Goal: Task Accomplishment & Management: Use online tool/utility

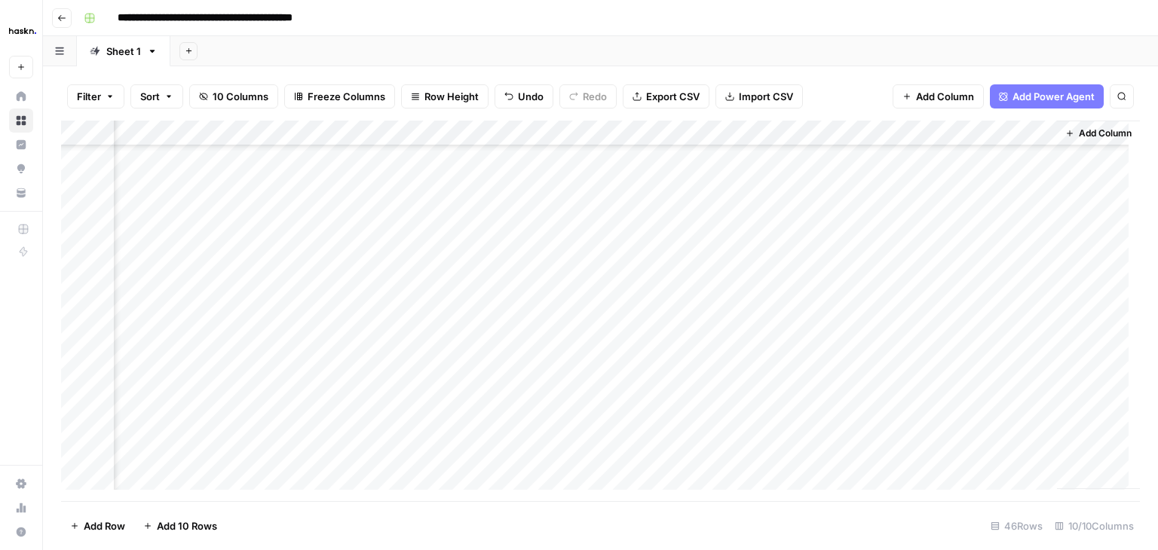
scroll to position [283, 671]
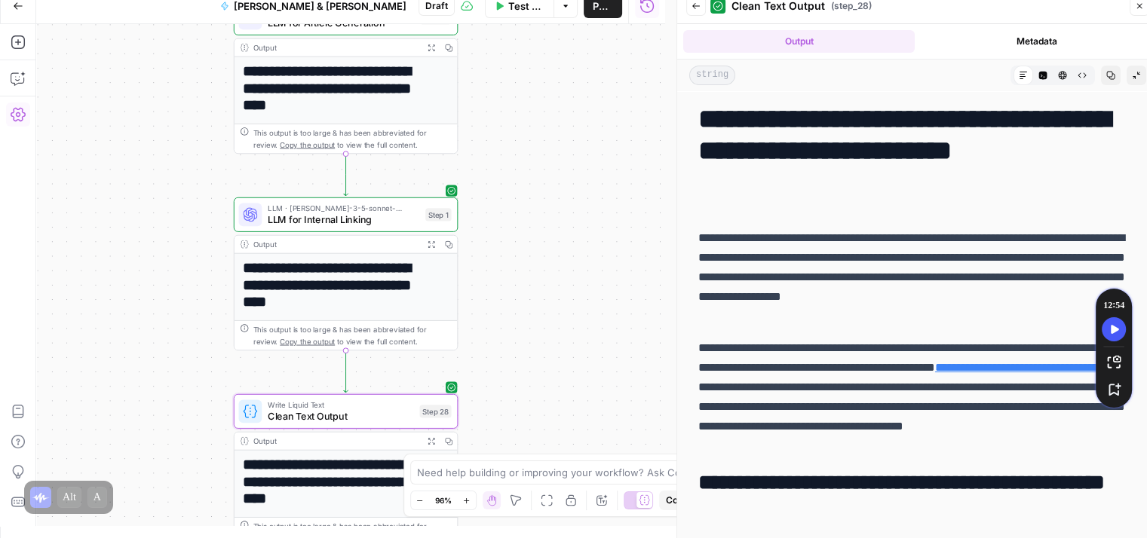
scroll to position [6969, 0]
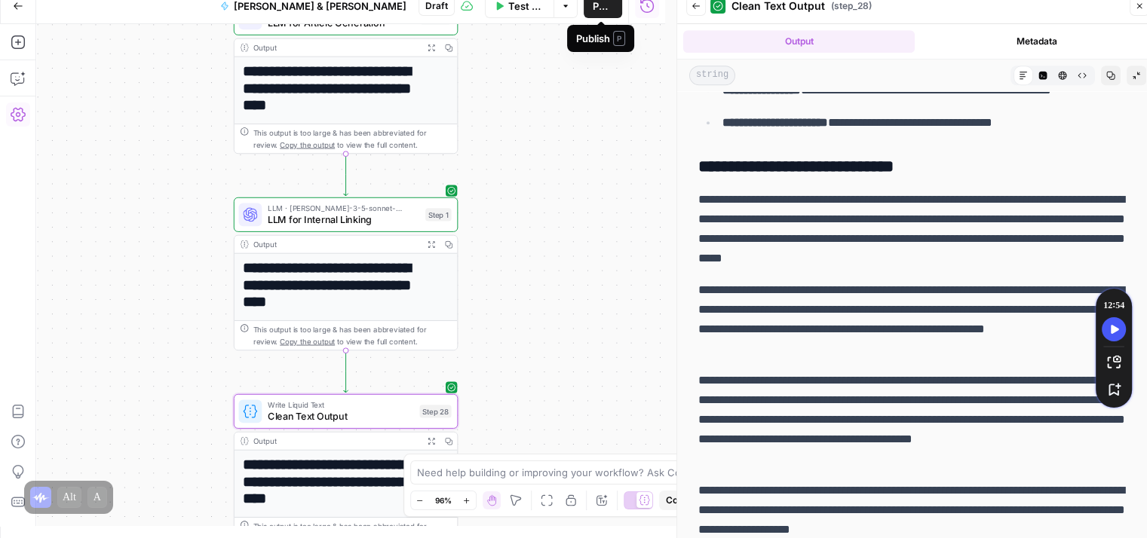
click at [597, 15] on button "Publish" at bounding box center [603, 6] width 38 height 24
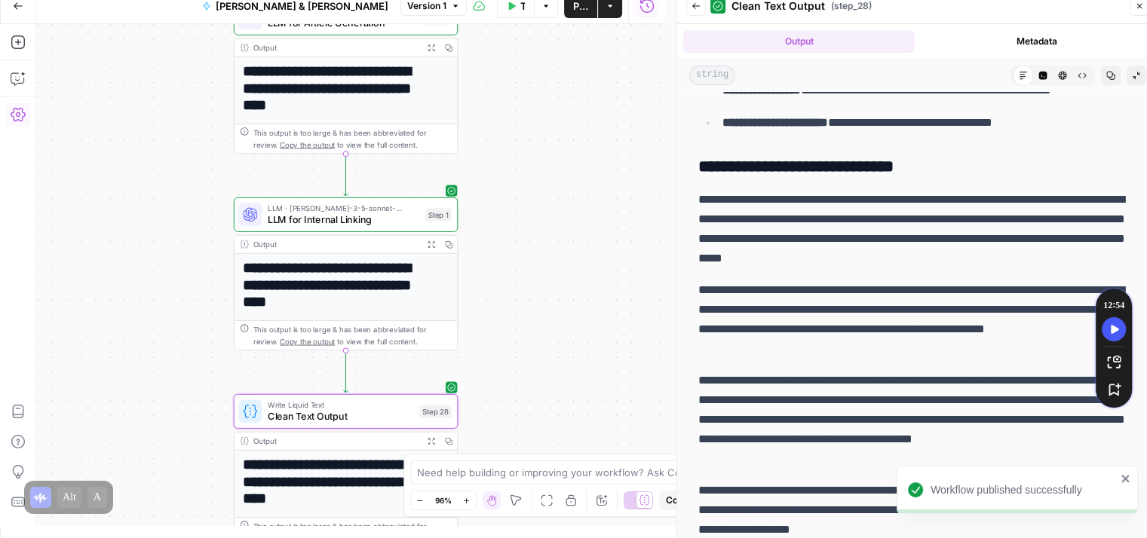
click at [17, 8] on icon "button" at bounding box center [18, 6] width 11 height 11
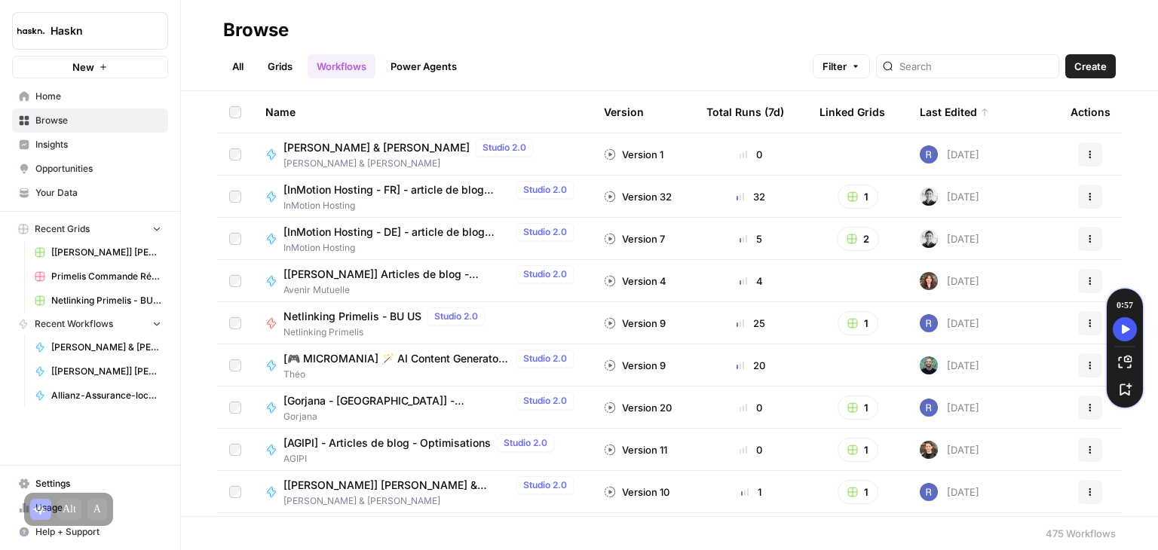
click at [398, 145] on span "Simmons & Fletcher LB - Rodrigue" at bounding box center [376, 147] width 186 height 15
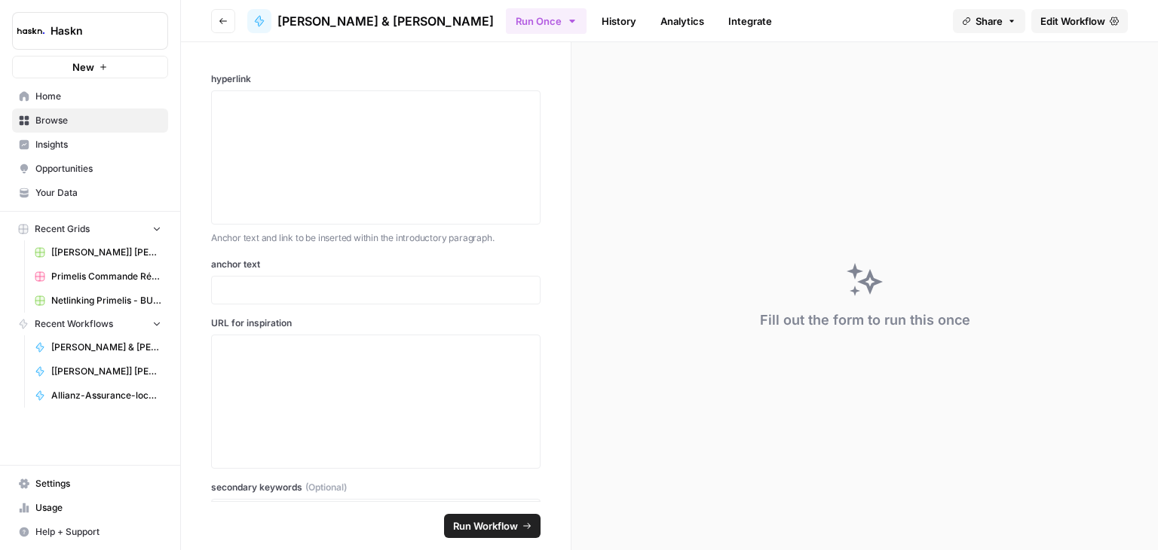
click at [1087, 20] on span "Edit Workflow" at bounding box center [1072, 21] width 65 height 15
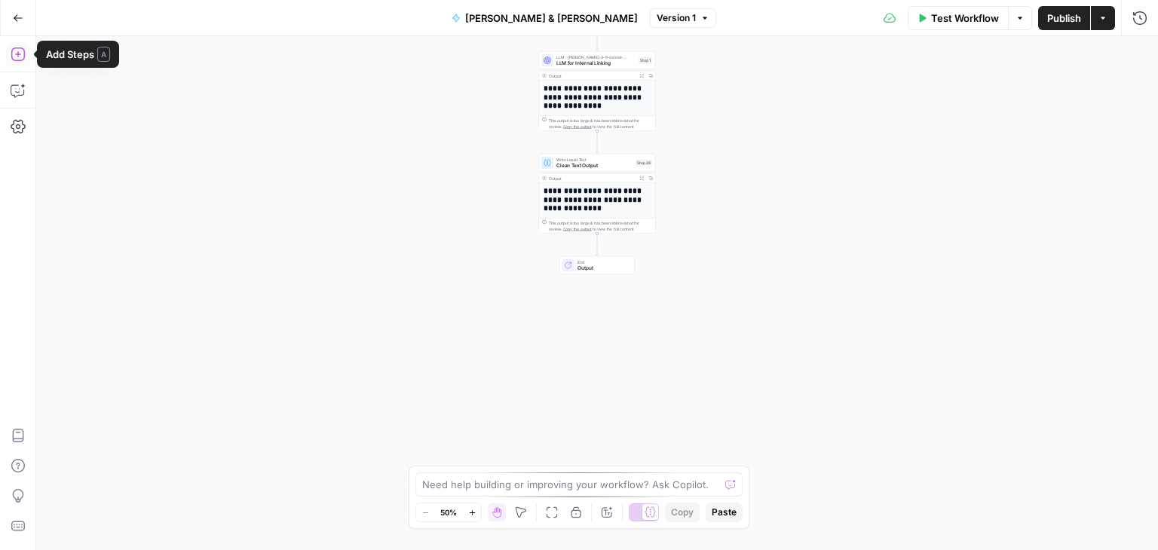
click at [16, 59] on icon "button" at bounding box center [18, 54] width 15 height 15
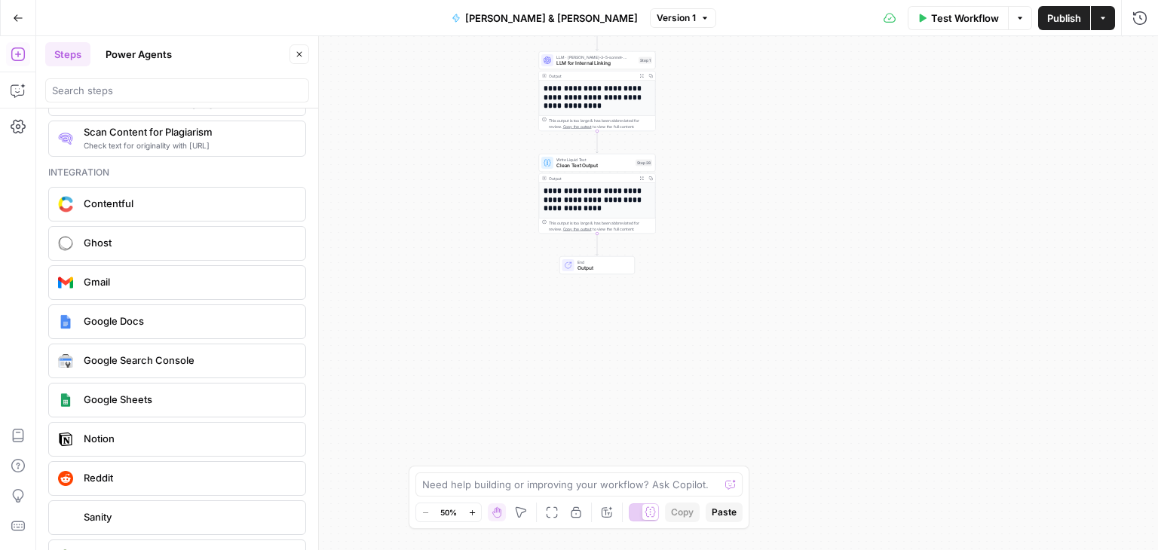
scroll to position [2617, 0]
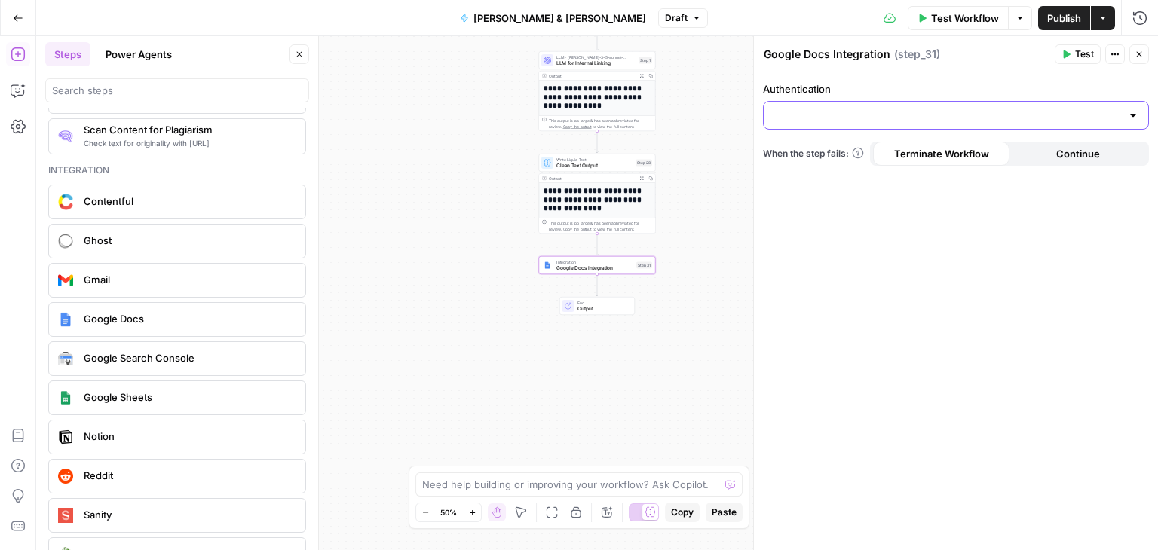
click at [1001, 114] on input "Authentication" at bounding box center [947, 115] width 348 height 15
click at [840, 158] on span "Google Docs - Rodrigue" at bounding box center [953, 152] width 354 height 15
type input "Google Docs - Rodrigue"
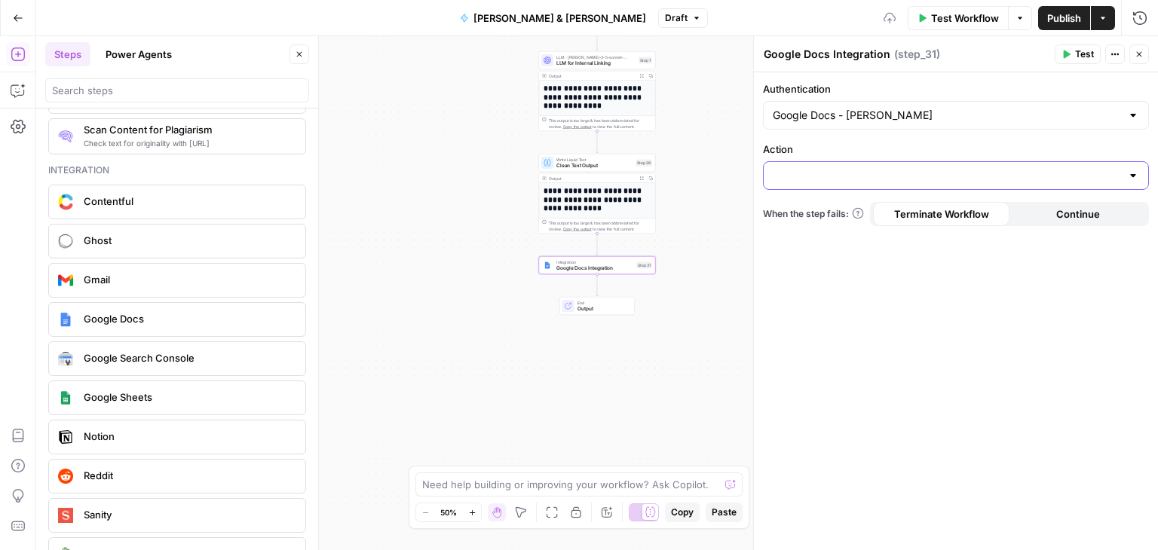
click at [788, 173] on input "Action" at bounding box center [947, 175] width 348 height 15
click at [813, 212] on span "Create Document" at bounding box center [953, 212] width 354 height 15
type input "Create Document"
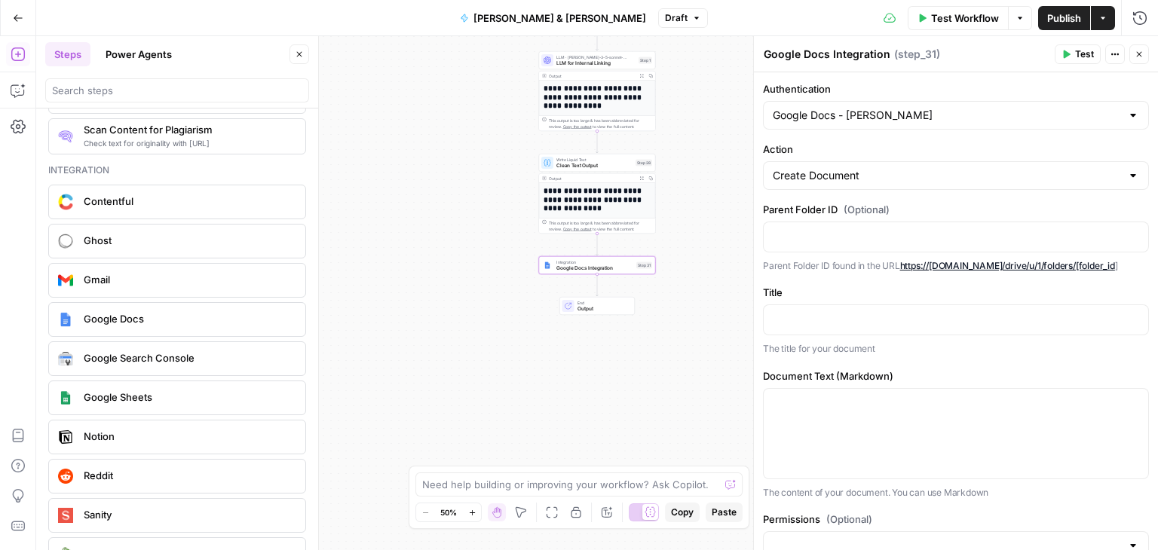
drag, startPoint x: 854, startPoint y: 364, endPoint x: 878, endPoint y: 346, distance: 30.2
click at [878, 346] on p "The title for your document" at bounding box center [956, 349] width 386 height 15
click at [813, 235] on p at bounding box center [956, 235] width 366 height 15
click at [810, 314] on p at bounding box center [956, 318] width 366 height 15
click at [962, 18] on span "Test Workflow" at bounding box center [965, 18] width 68 height 15
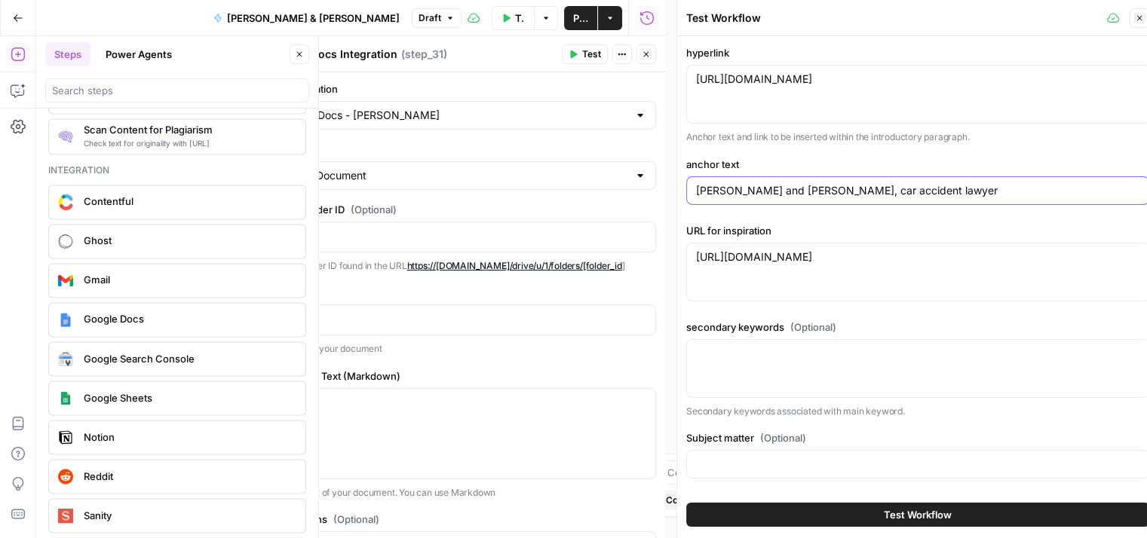
click at [790, 190] on input "Simmons and Fletcher, car accident lawyer" at bounding box center [917, 190] width 443 height 15
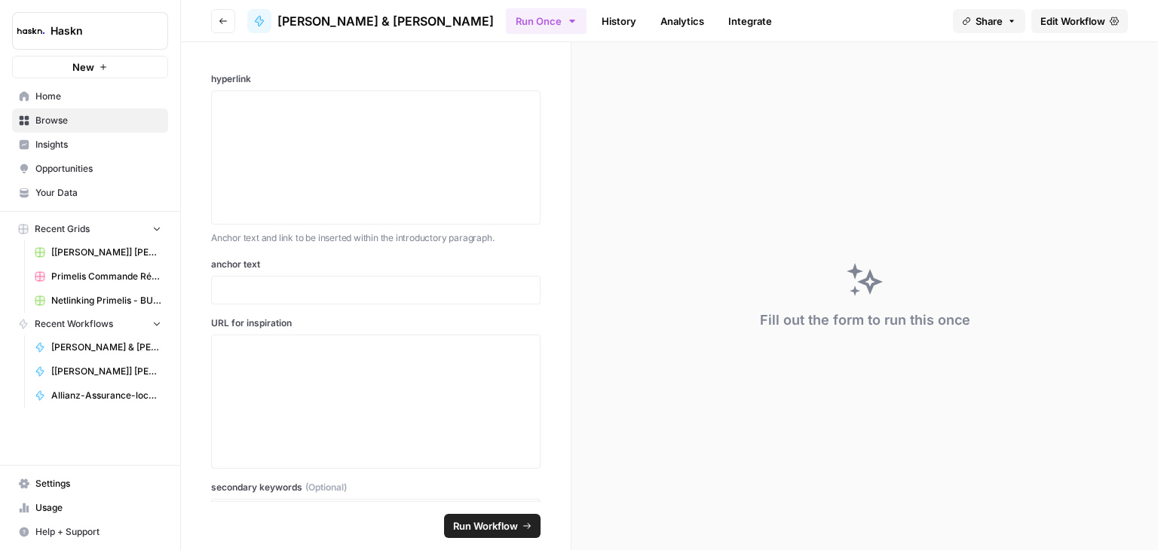
click at [1074, 18] on span "Edit Workflow" at bounding box center [1072, 21] width 65 height 15
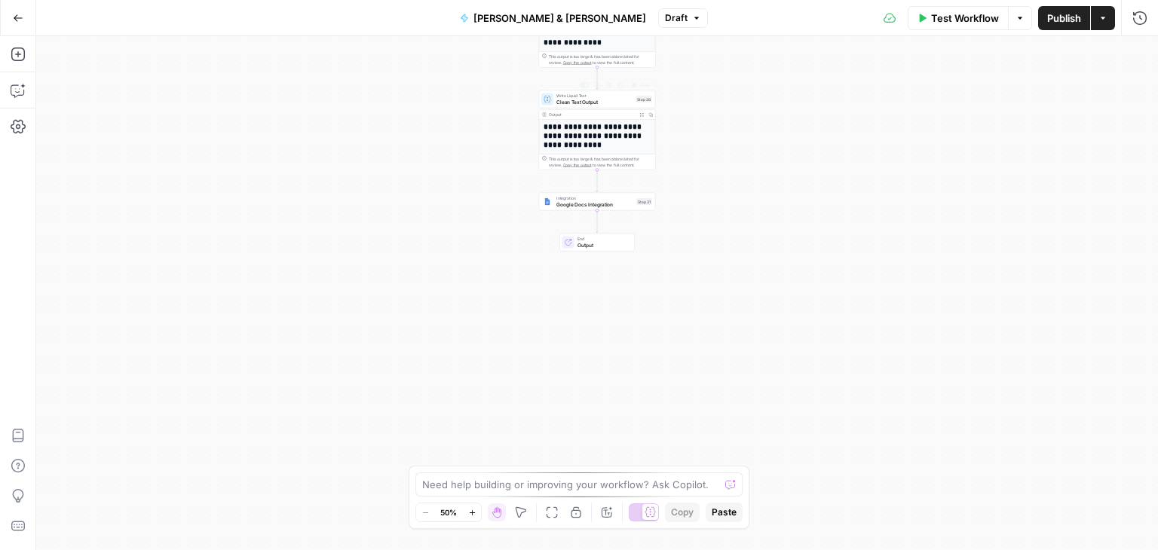
click at [768, 166] on div "**********" at bounding box center [597, 293] width 1122 height 514
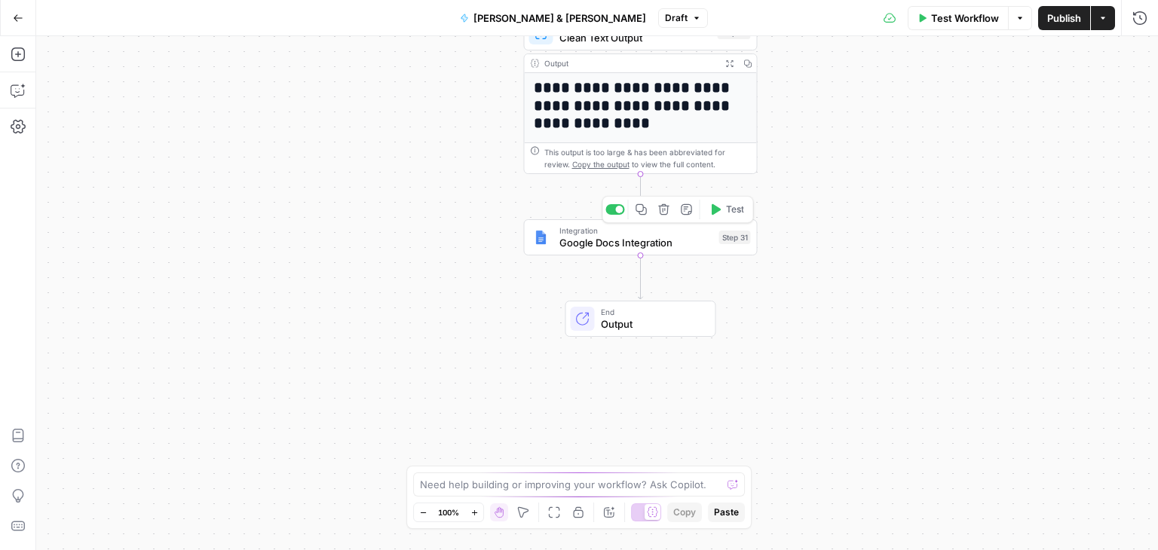
click at [602, 249] on span "Google Docs Integration" at bounding box center [636, 242] width 154 height 15
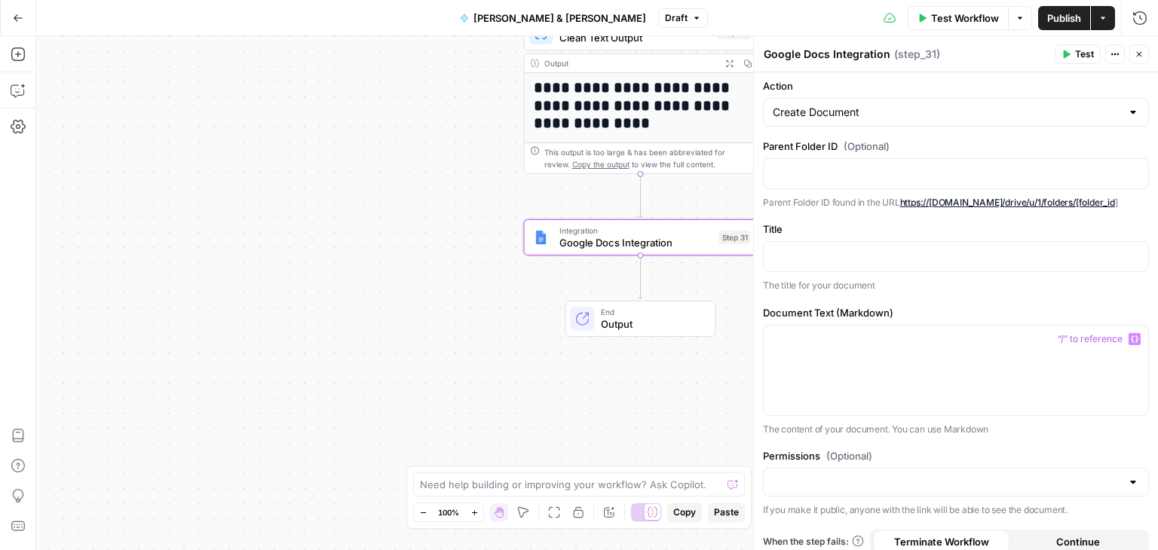
scroll to position [74, 0]
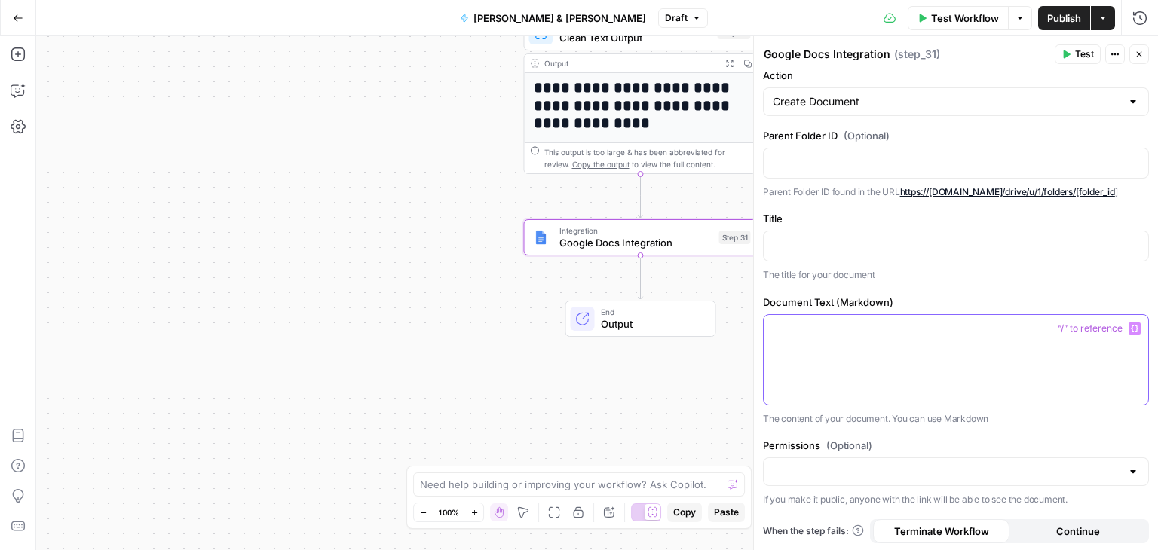
click at [1007, 360] on div at bounding box center [956, 360] width 384 height 90
click at [1131, 326] on icon "button" at bounding box center [1135, 329] width 8 height 8
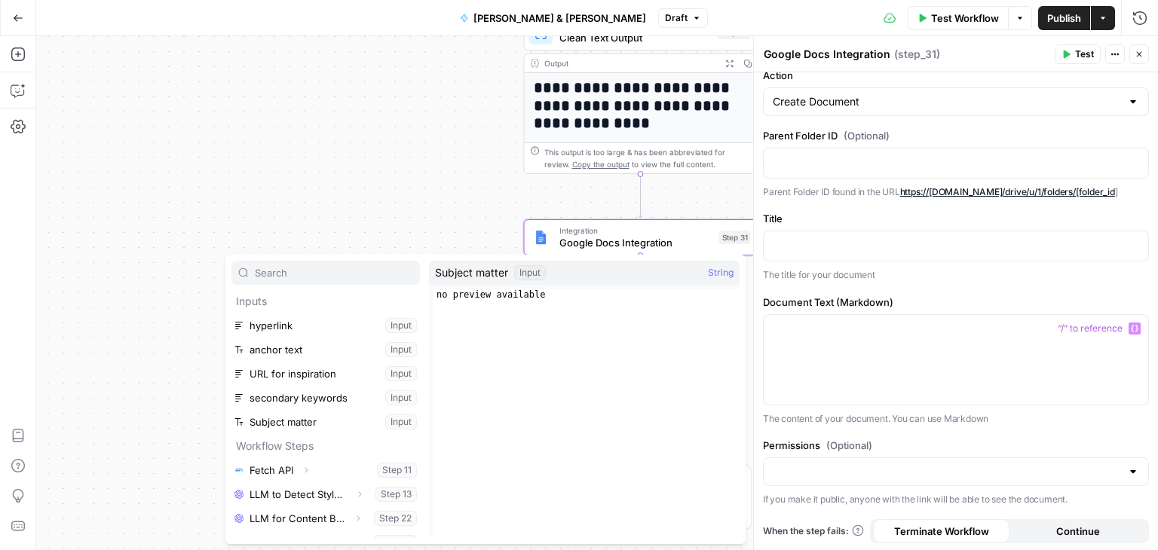
scroll to position [185, 0]
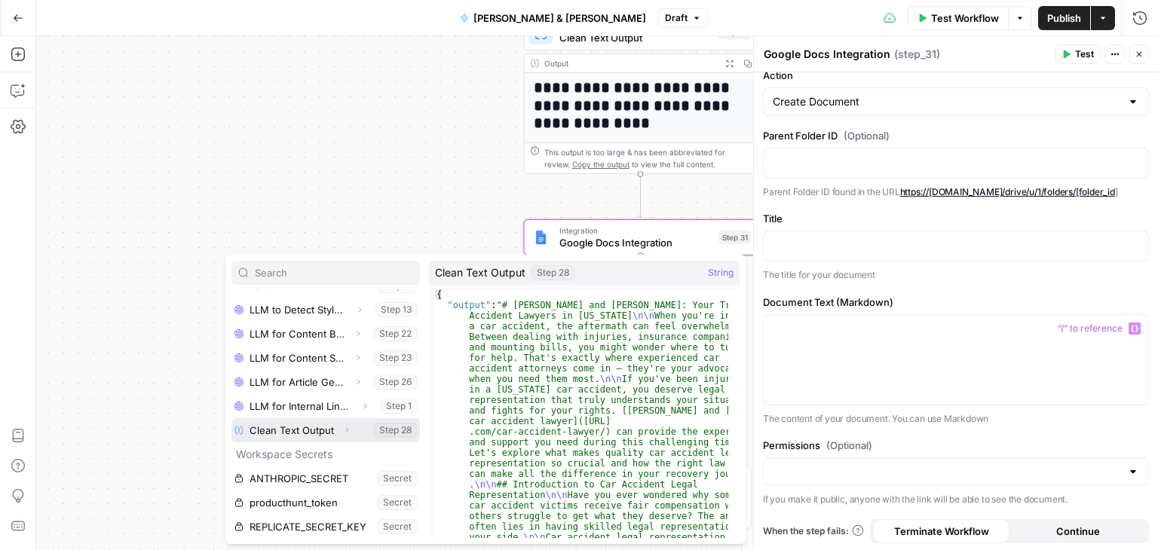
click at [344, 430] on icon "button" at bounding box center [346, 430] width 9 height 9
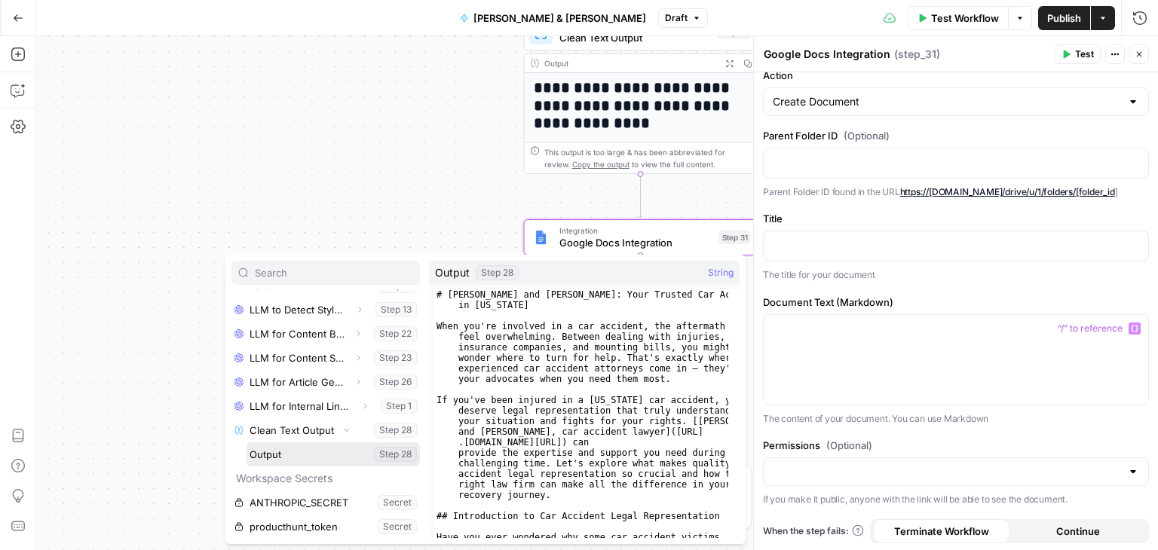
click at [287, 459] on button "Select variable Output" at bounding box center [333, 455] width 173 height 24
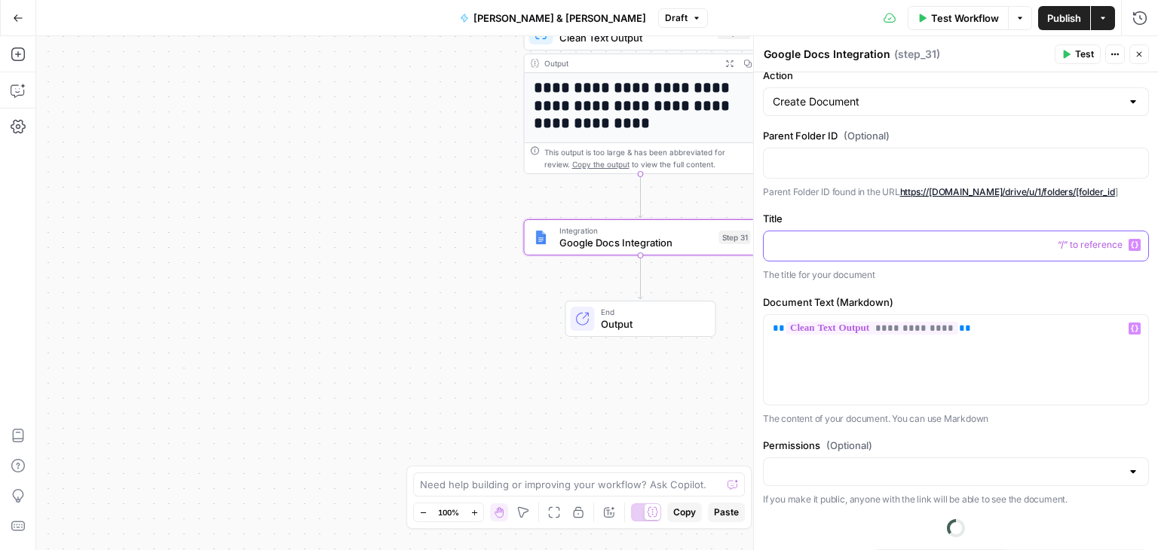
click at [846, 254] on div at bounding box center [956, 245] width 384 height 29
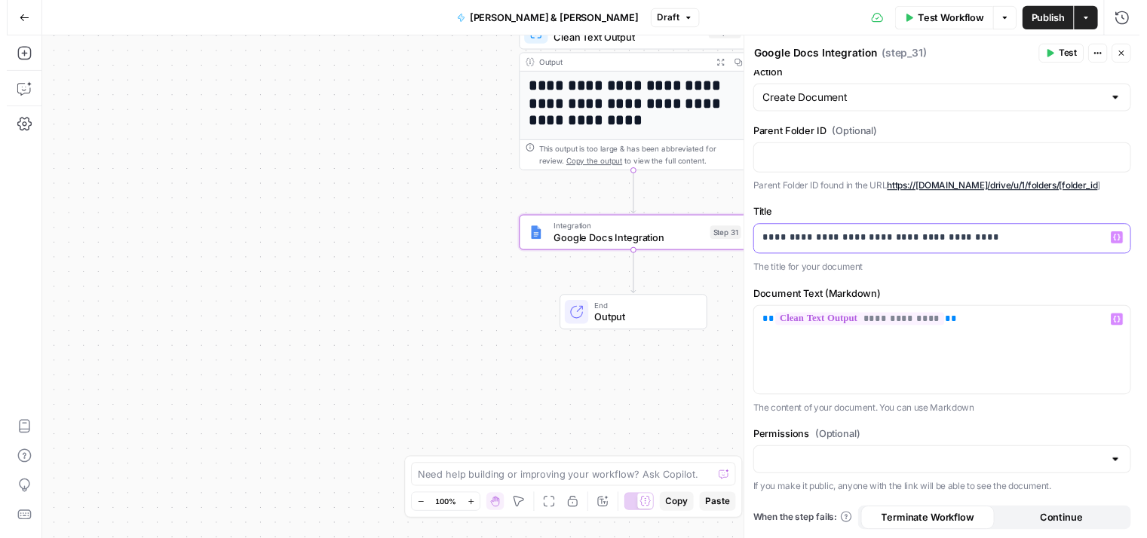
scroll to position [74, 0]
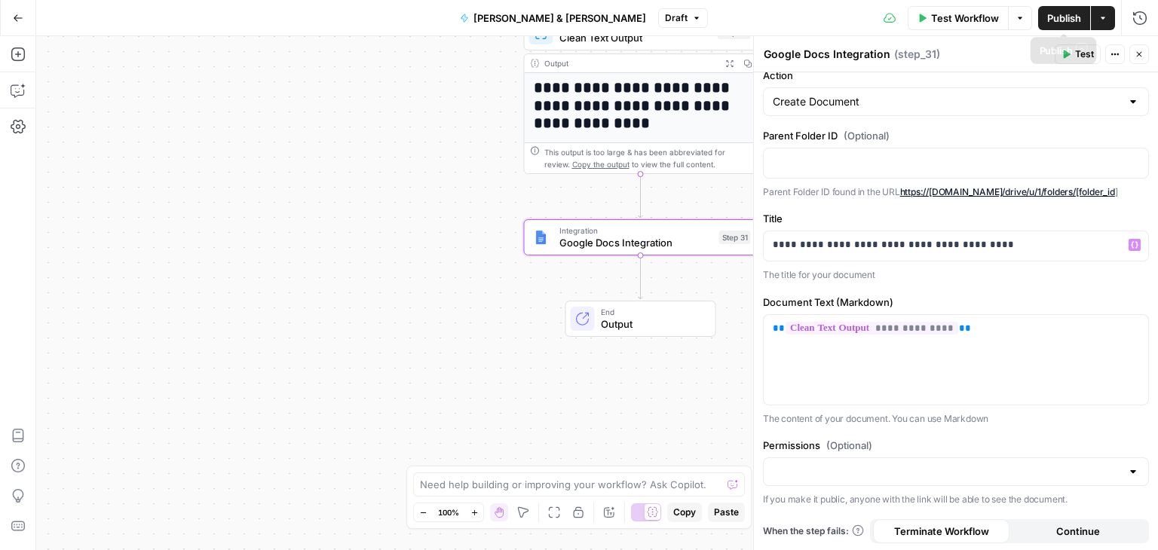
click at [1051, 17] on span "Publish" at bounding box center [1064, 18] width 34 height 15
click at [1079, 53] on span "Test" at bounding box center [1084, 54] width 19 height 14
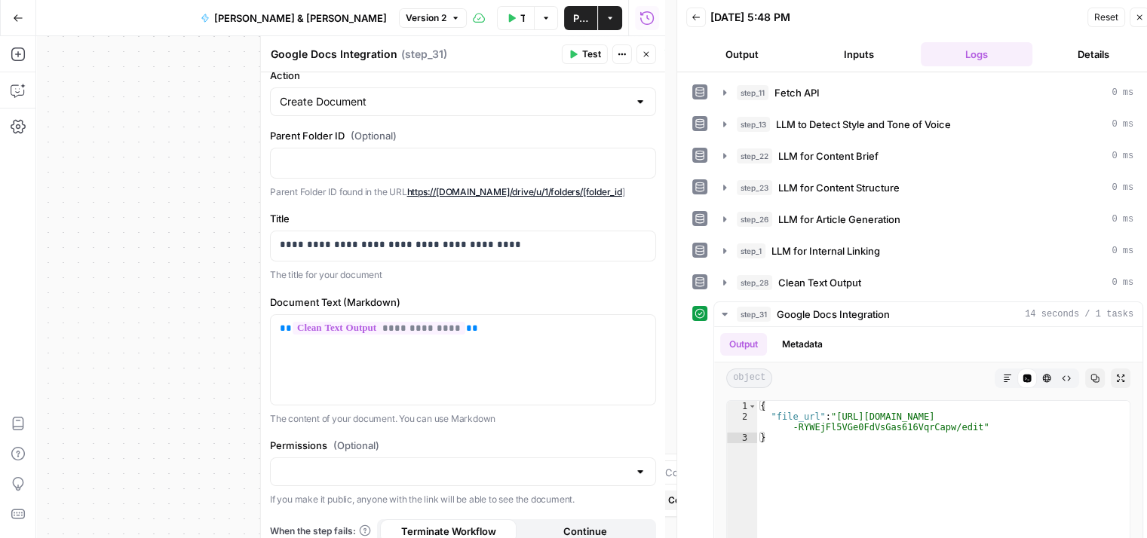
click at [579, 19] on span "Publish" at bounding box center [580, 18] width 15 height 15
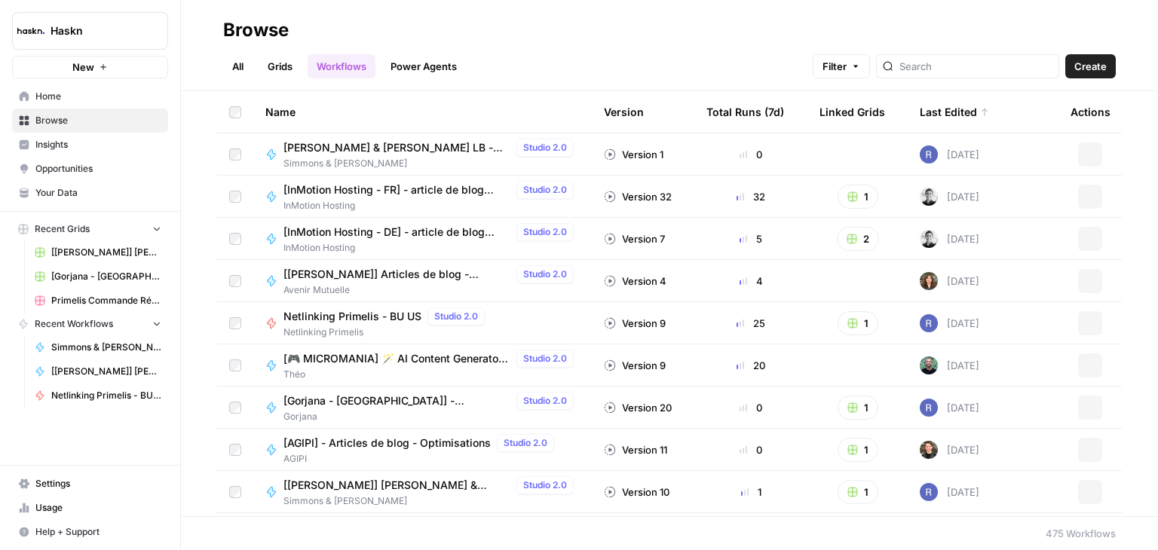
click at [265, 63] on link "Grids" at bounding box center [280, 66] width 43 height 24
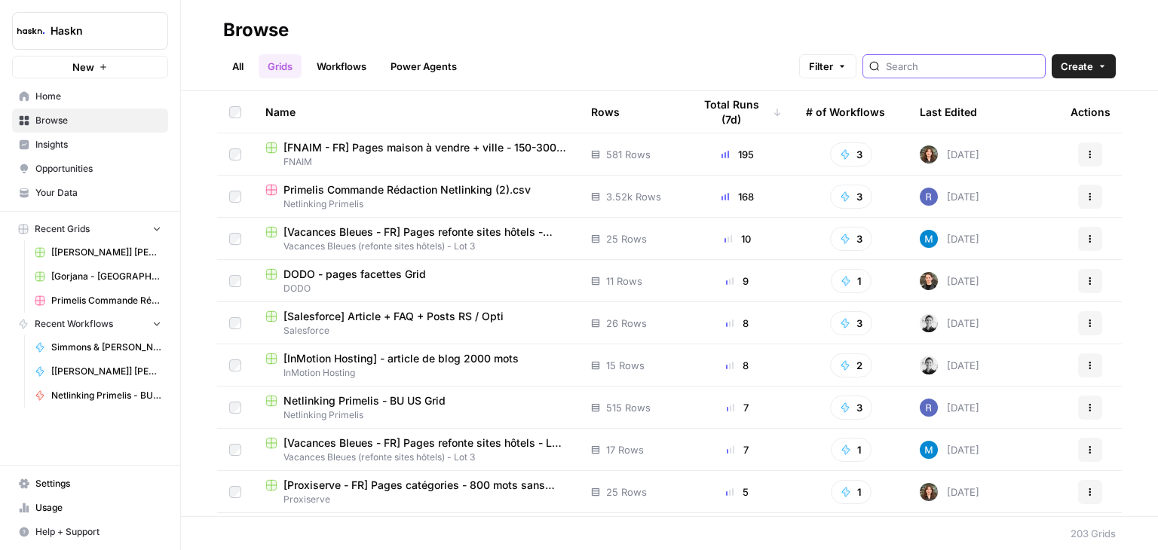
click at [944, 63] on input "search" at bounding box center [962, 66] width 153 height 15
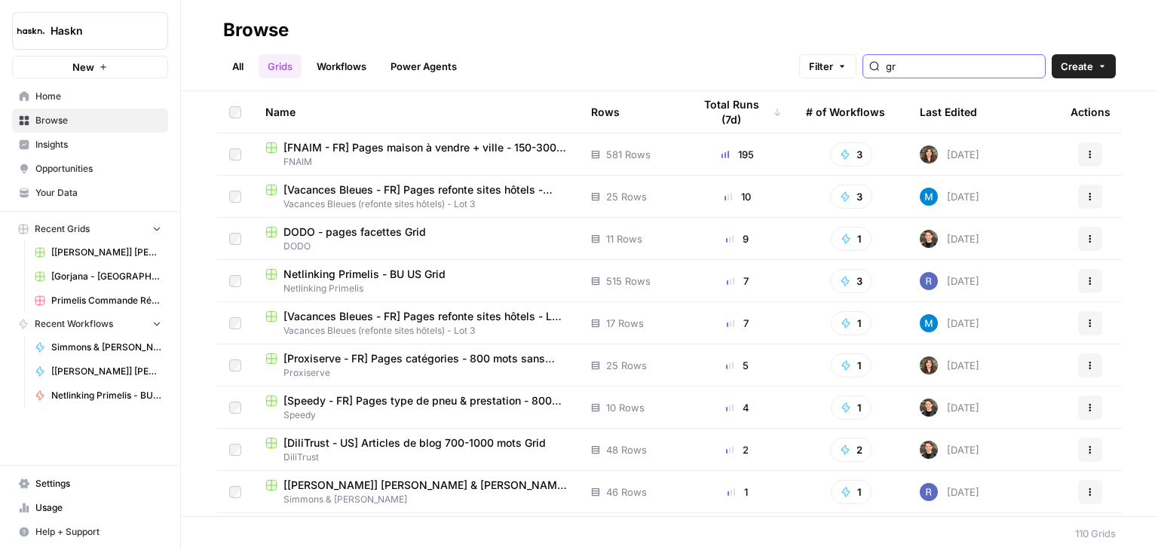
type input "g"
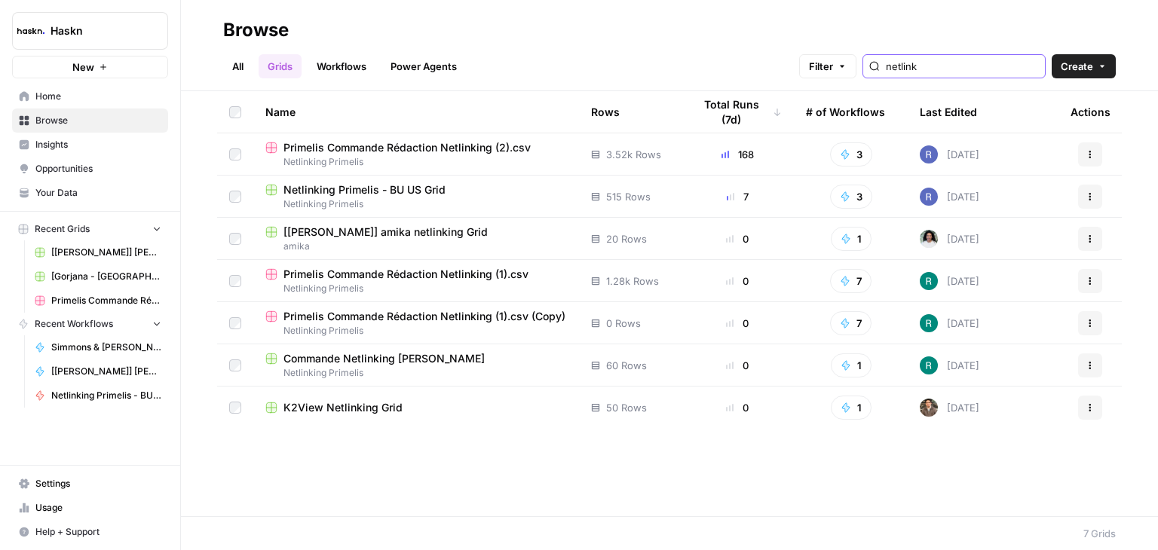
type input "netlink"
click at [375, 191] on span "Netlinking Primelis - BU US Grid" at bounding box center [364, 189] width 162 height 15
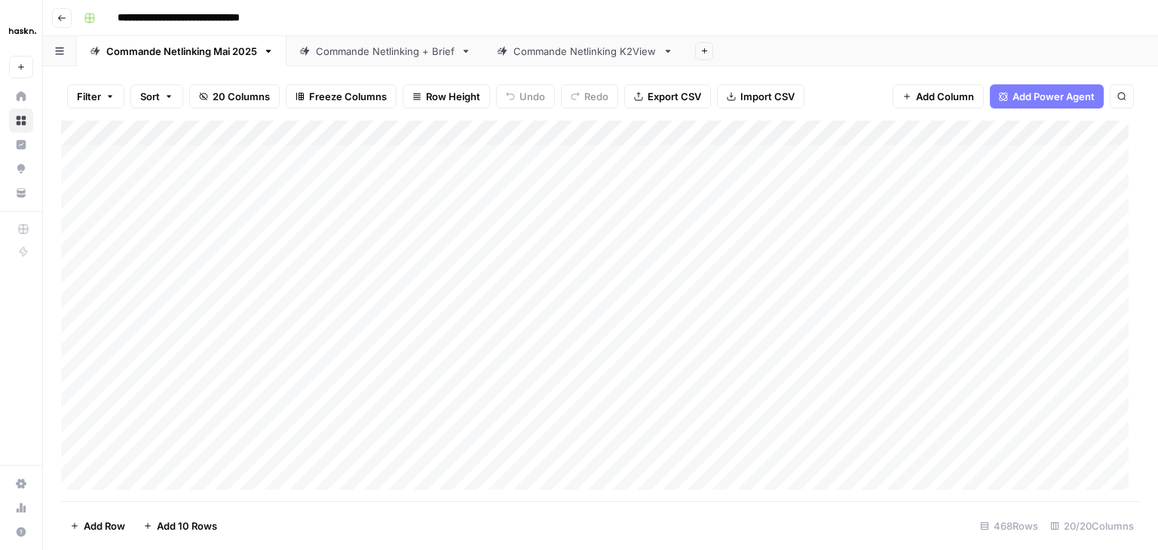
click at [371, 58] on div "Commande Netlinking + Brief" at bounding box center [385, 51] width 139 height 15
click at [385, 302] on div "Add Column" at bounding box center [600, 311] width 1079 height 381
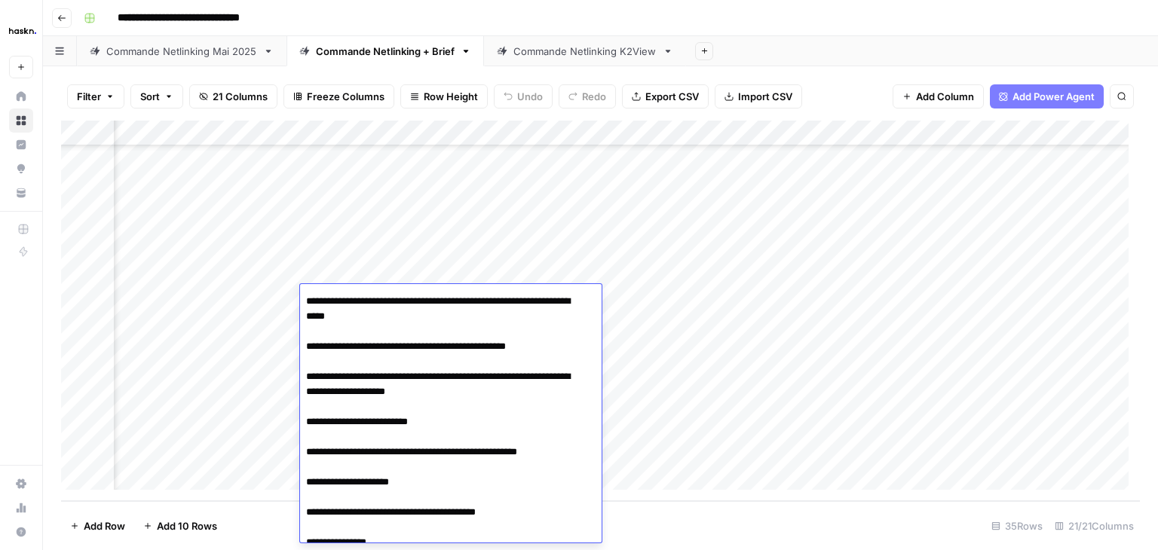
scroll to position [0, 0]
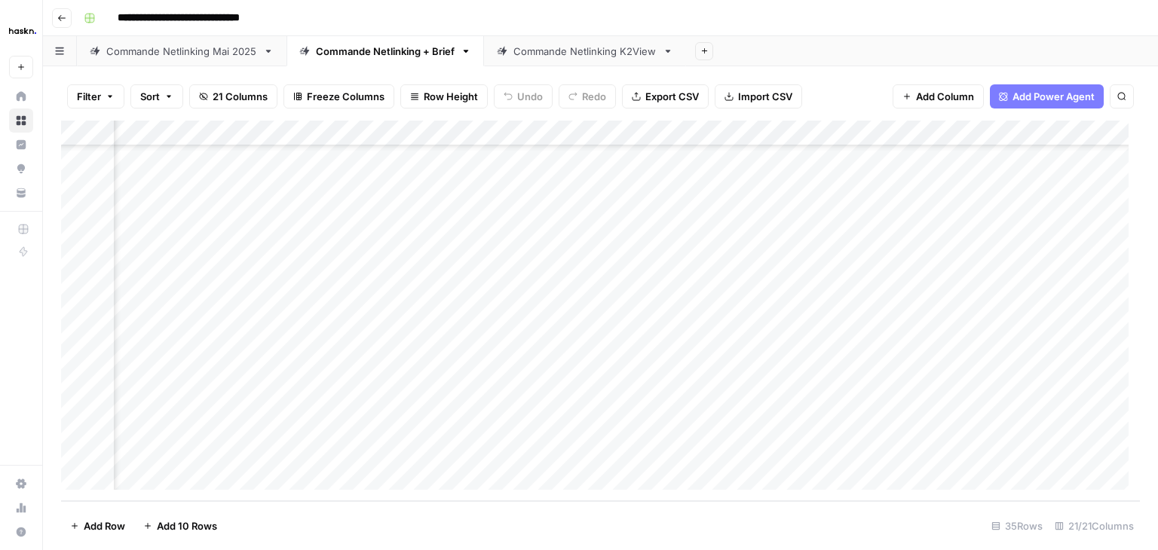
click at [529, 235] on div "Add Column" at bounding box center [600, 311] width 1079 height 381
click at [559, 58] on link "Commande Netlinking K2View" at bounding box center [585, 51] width 202 height 30
click at [187, 48] on div "Commande Netlinking Mai 2025" at bounding box center [181, 51] width 151 height 15
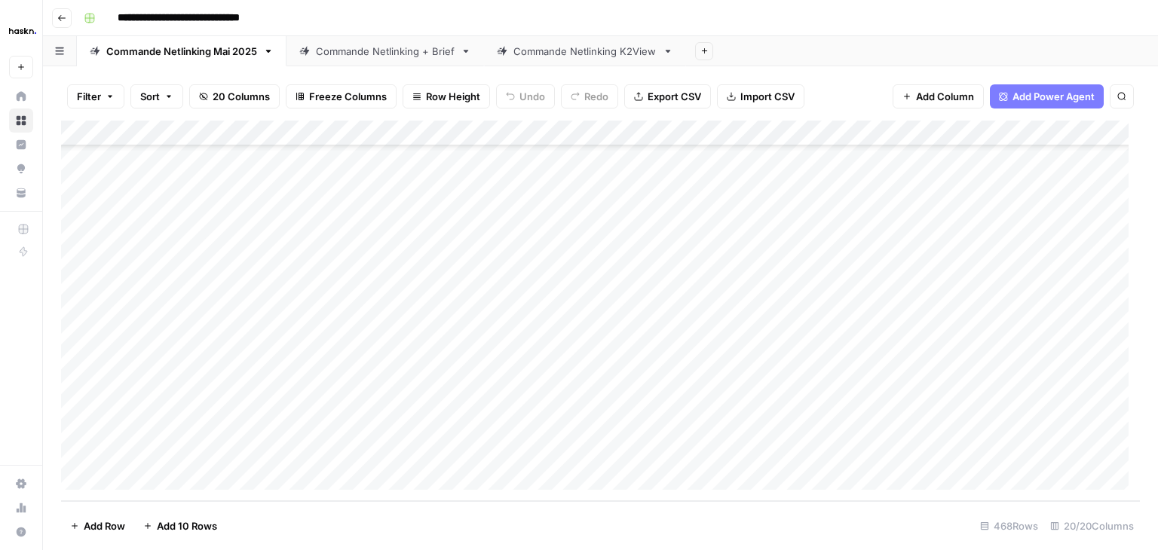
scroll to position [11676, 0]
click at [358, 54] on div "Commande Netlinking + Brief" at bounding box center [385, 51] width 139 height 15
click at [362, 54] on div "Commande Netlinking + Brief" at bounding box center [385, 51] width 139 height 15
click at [363, 59] on link "Commande Netlinking + Brief" at bounding box center [385, 51] width 198 height 30
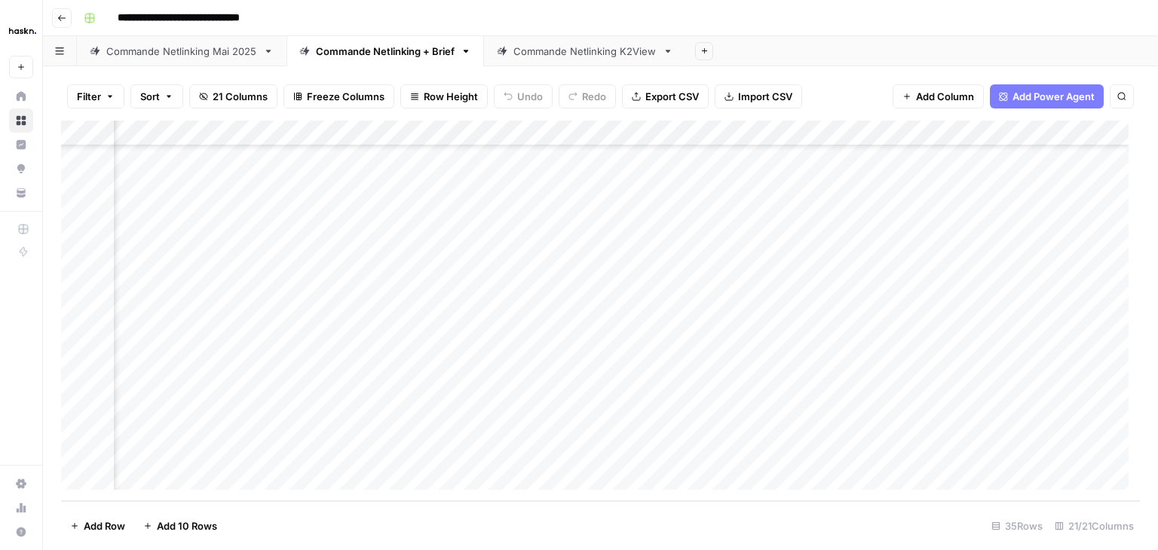
click at [378, 52] on div "Commande Netlinking + Brief" at bounding box center [385, 51] width 139 height 15
click at [350, 50] on div "Commande Netlinking + Brief" at bounding box center [385, 51] width 139 height 15
click at [188, 423] on div "Add Column" at bounding box center [600, 311] width 1079 height 381
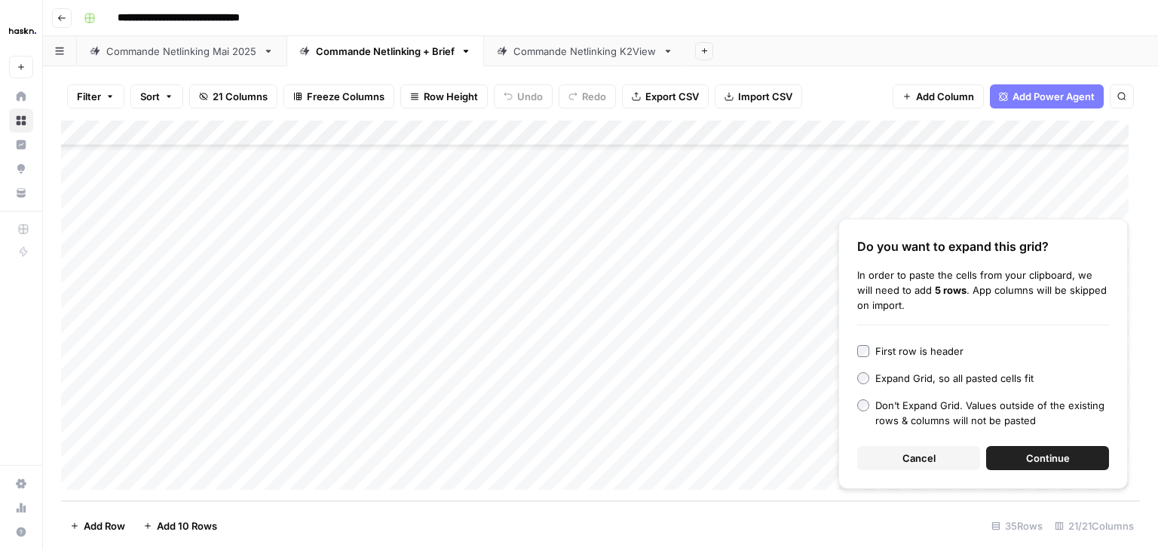
click at [1050, 464] on span "Continue" at bounding box center [1048, 458] width 44 height 15
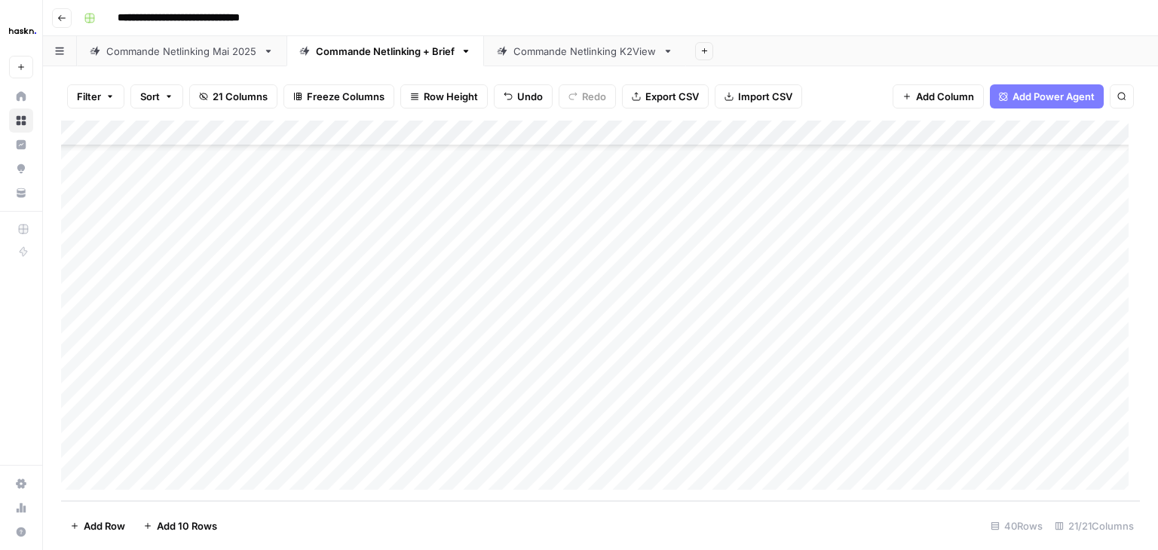
click at [410, 303] on div "Add Column" at bounding box center [600, 311] width 1079 height 381
click at [519, 300] on div "Add Column" at bounding box center [600, 311] width 1079 height 381
click at [642, 302] on div "Add Column" at bounding box center [600, 311] width 1079 height 381
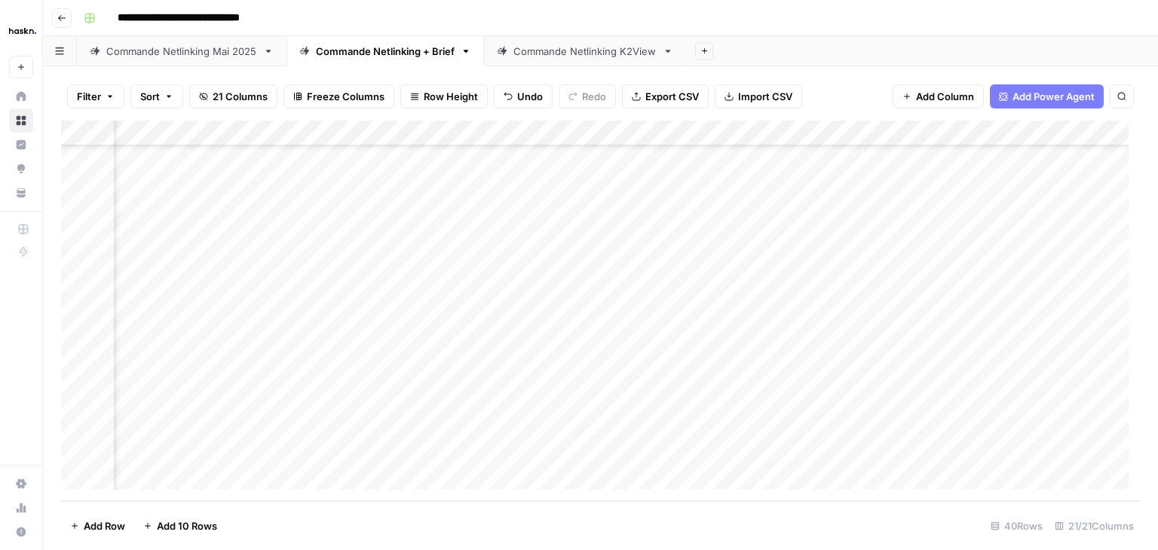
click at [960, 298] on div "Add Column" at bounding box center [600, 311] width 1079 height 381
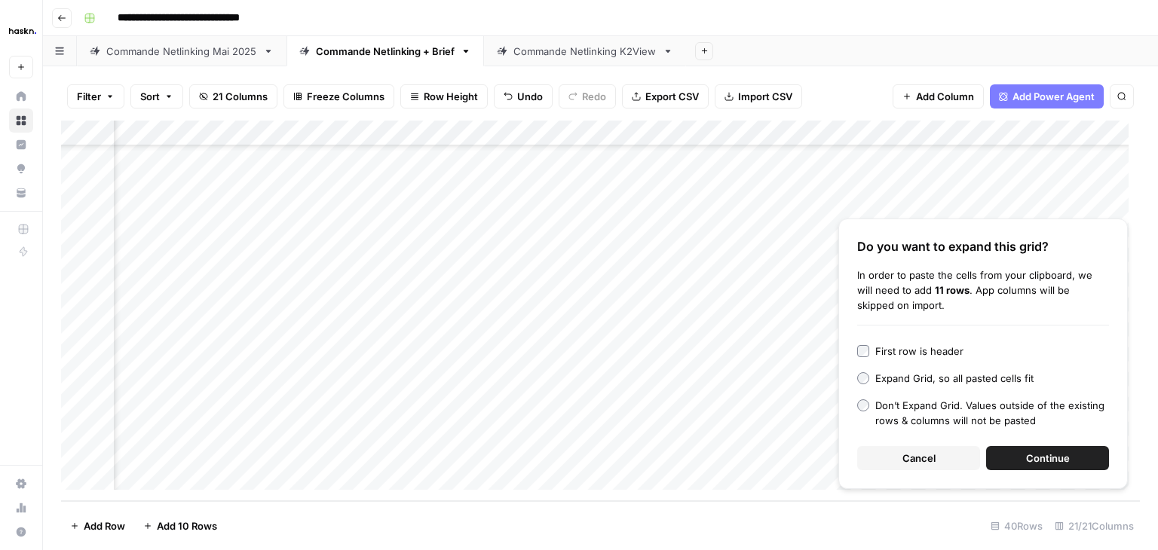
click at [1036, 458] on span "Continue" at bounding box center [1048, 458] width 44 height 15
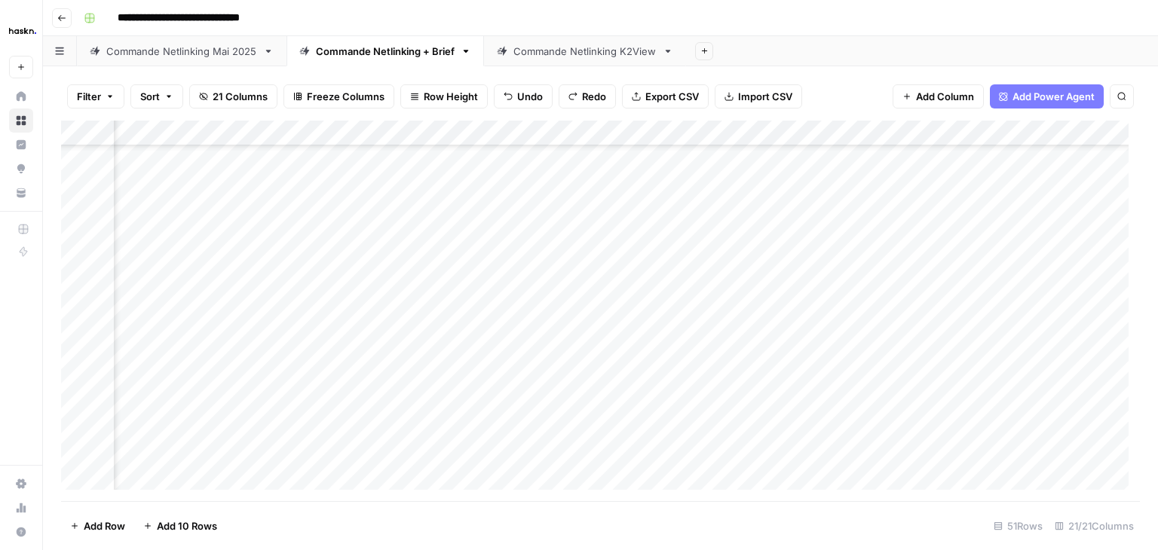
scroll to position [725, 724]
click at [939, 283] on div "Add Column" at bounding box center [600, 311] width 1079 height 381
type textarea "**********"
click at [926, 313] on div "Add Column" at bounding box center [600, 311] width 1079 height 381
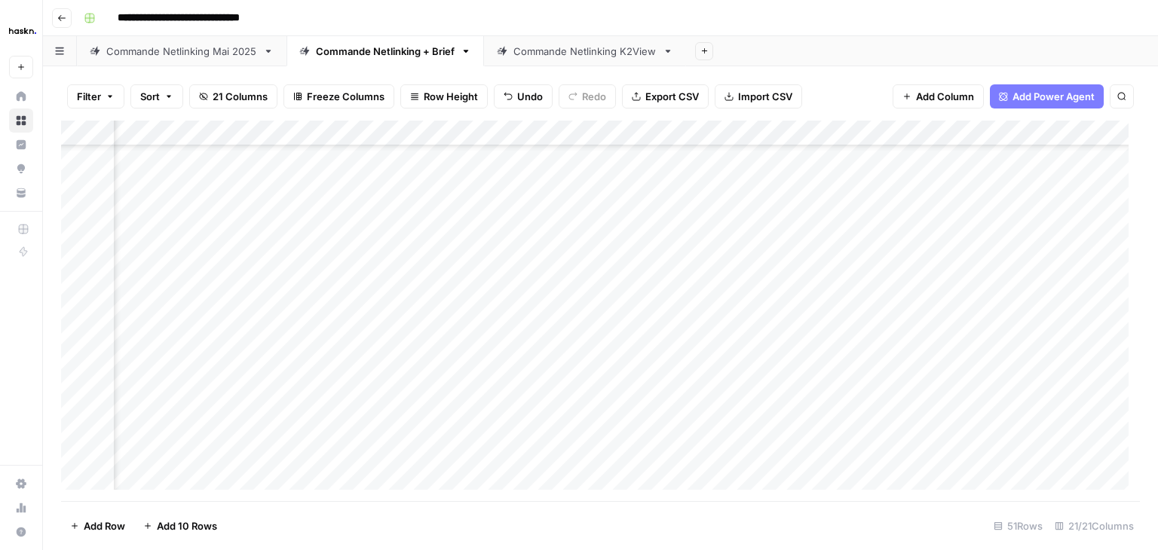
click at [945, 345] on div "Add Column" at bounding box center [600, 311] width 1079 height 381
click at [795, 281] on div "Add Column" at bounding box center [600, 311] width 1079 height 381
drag, startPoint x: 800, startPoint y: 289, endPoint x: 796, endPoint y: 426, distance: 137.3
click at [796, 426] on div "Add Column" at bounding box center [600, 311] width 1079 height 381
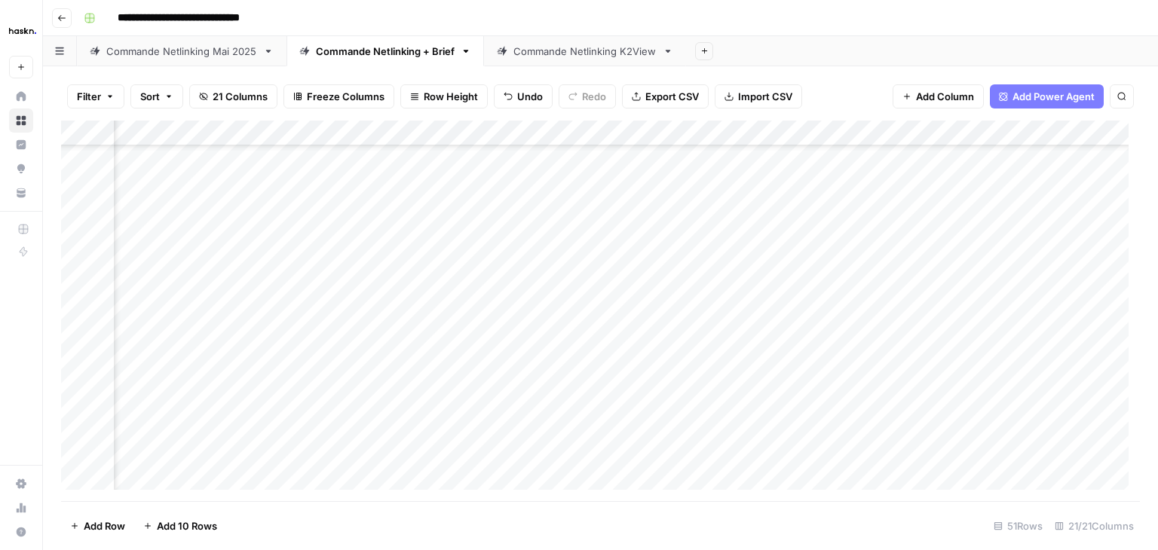
scroll to position [725, 1187]
click at [950, 273] on div "Add Column" at bounding box center [600, 311] width 1079 height 381
click at [947, 304] on div "Add Column" at bounding box center [600, 311] width 1079 height 381
click at [897, 332] on div "Add Column" at bounding box center [600, 311] width 1079 height 381
click at [896, 357] on div "Add Column" at bounding box center [600, 311] width 1079 height 381
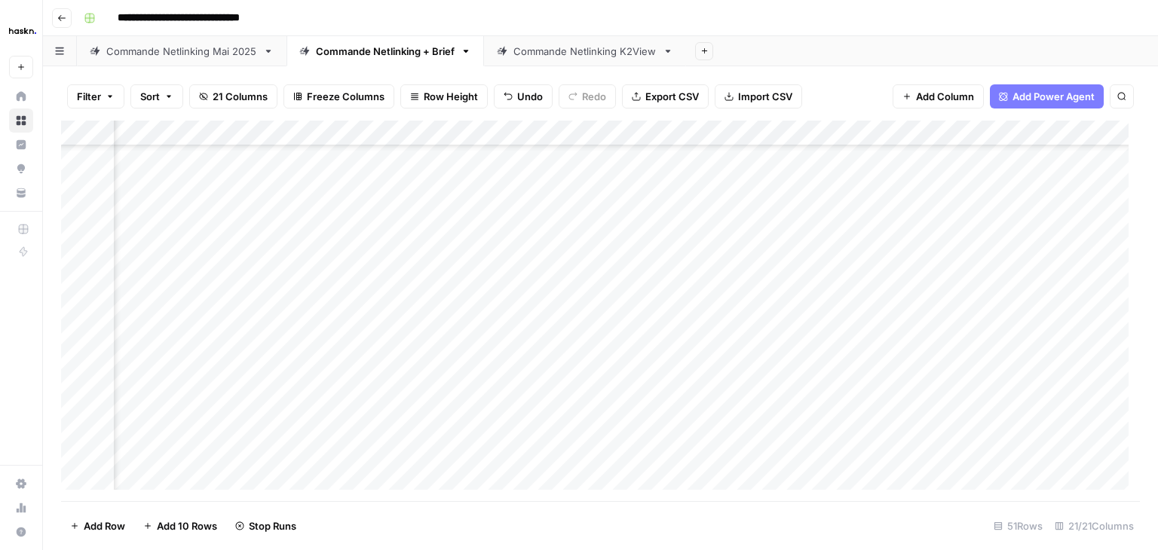
click at [894, 377] on div "Add Column" at bounding box center [600, 311] width 1079 height 381
click at [893, 411] on div "Add Column" at bounding box center [600, 311] width 1079 height 381
click at [893, 435] on div "Add Column" at bounding box center [600, 311] width 1079 height 381
click at [893, 455] on div "Add Column" at bounding box center [600, 311] width 1079 height 381
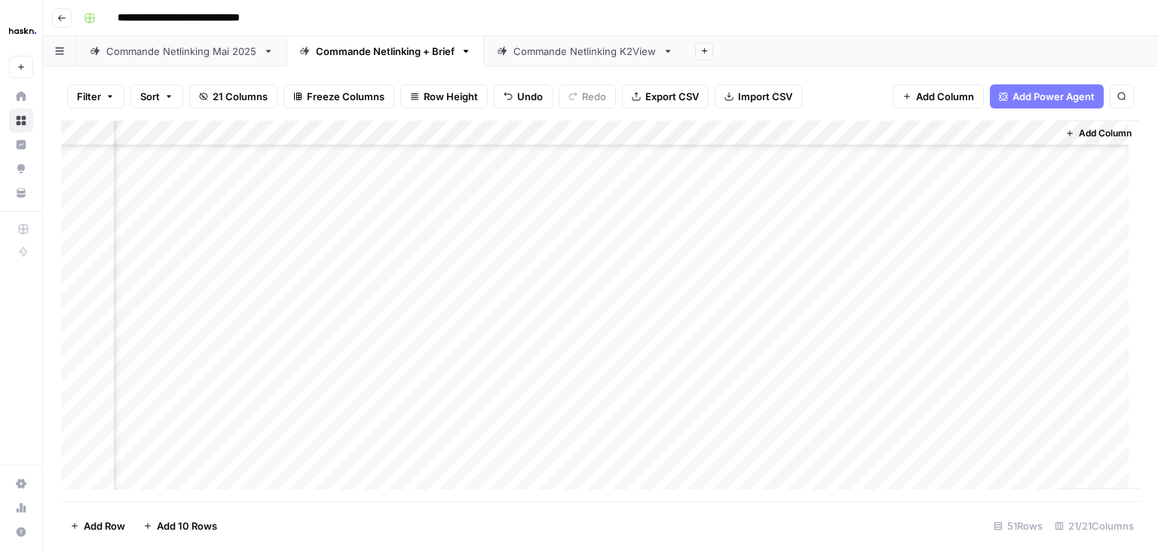
click at [841, 275] on div "Add Column" at bounding box center [600, 311] width 1079 height 381
click at [893, 275] on div "Add Column" at bounding box center [600, 311] width 1079 height 381
click at [371, 230] on div "Add Column" at bounding box center [600, 311] width 1079 height 381
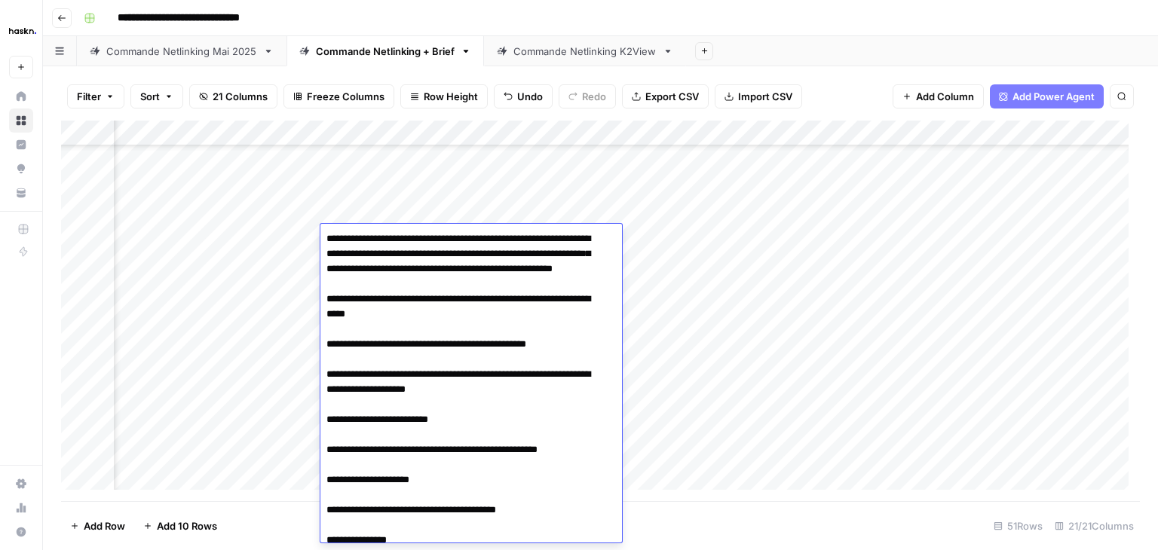
click at [371, 230] on textarea "**********" at bounding box center [465, 510] width 290 height 564
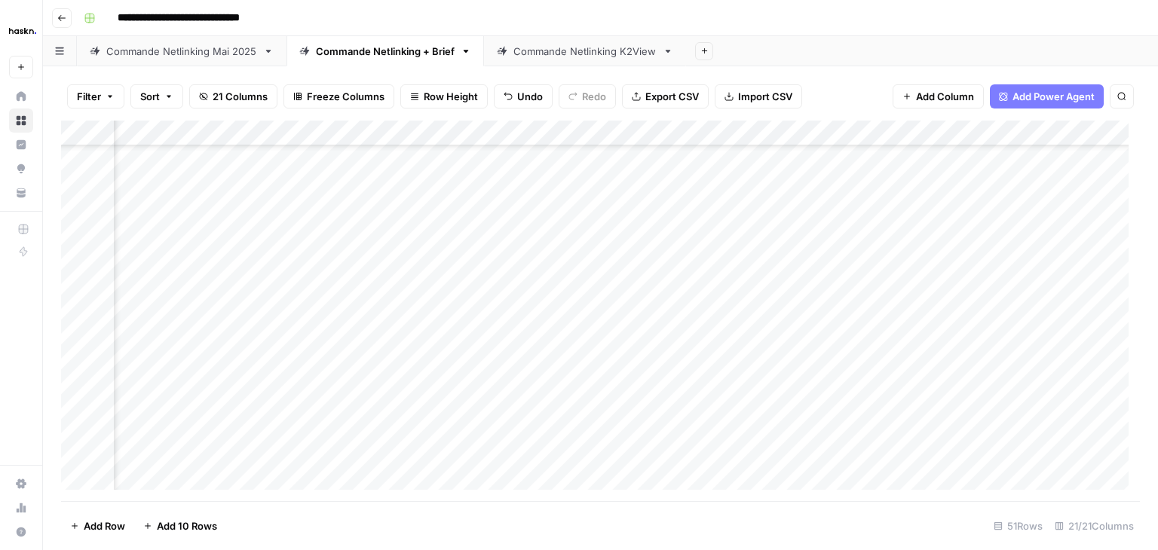
click at [923, 351] on div "Add Column" at bounding box center [600, 311] width 1079 height 381
click at [404, 257] on div "Add Column" at bounding box center [600, 311] width 1079 height 381
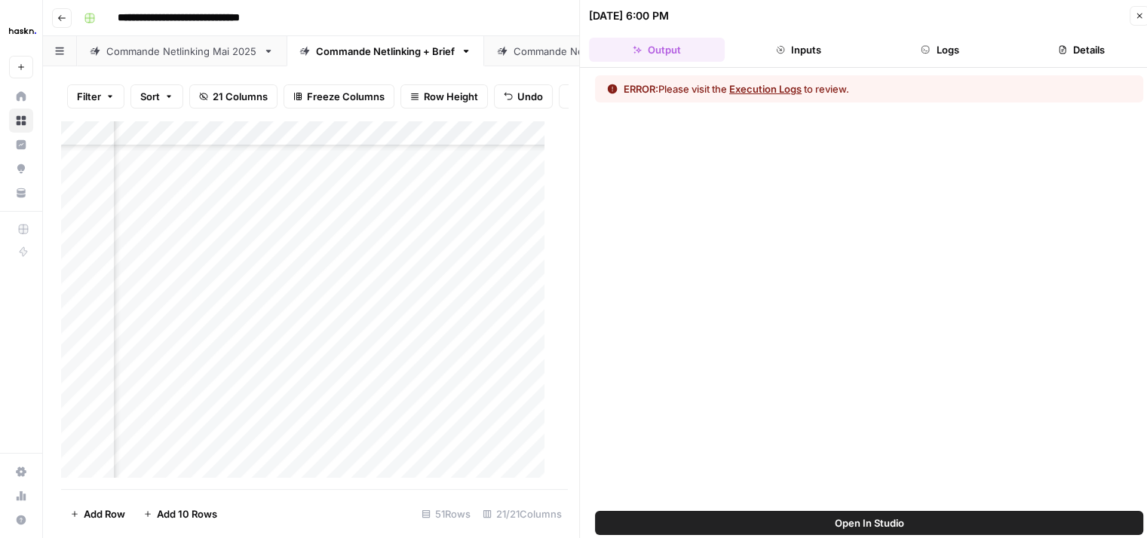
click at [770, 91] on button "Execution Logs" at bounding box center [765, 88] width 72 height 15
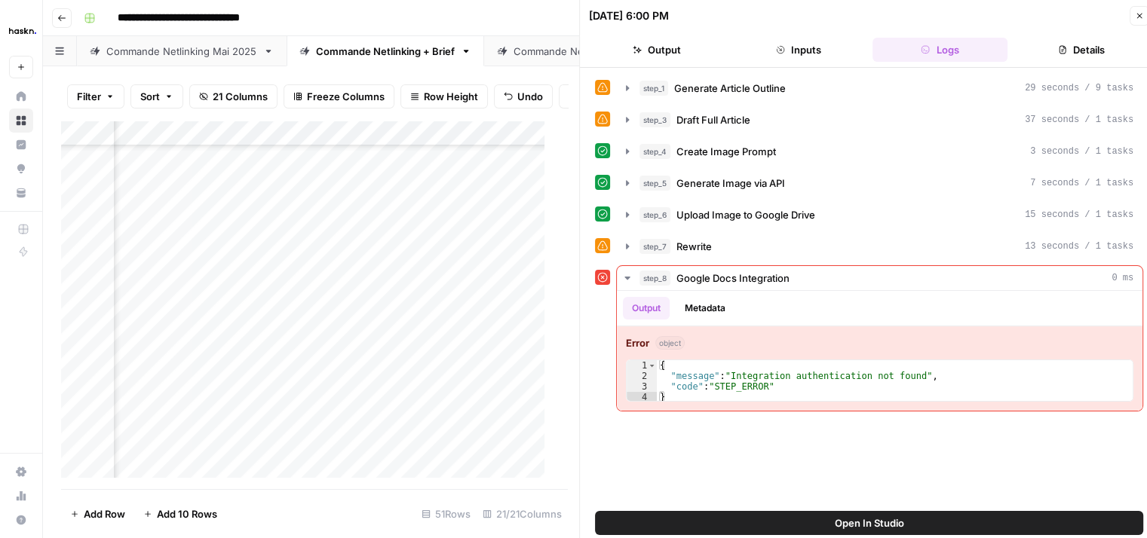
click at [1138, 14] on icon "button" at bounding box center [1139, 16] width 5 height 5
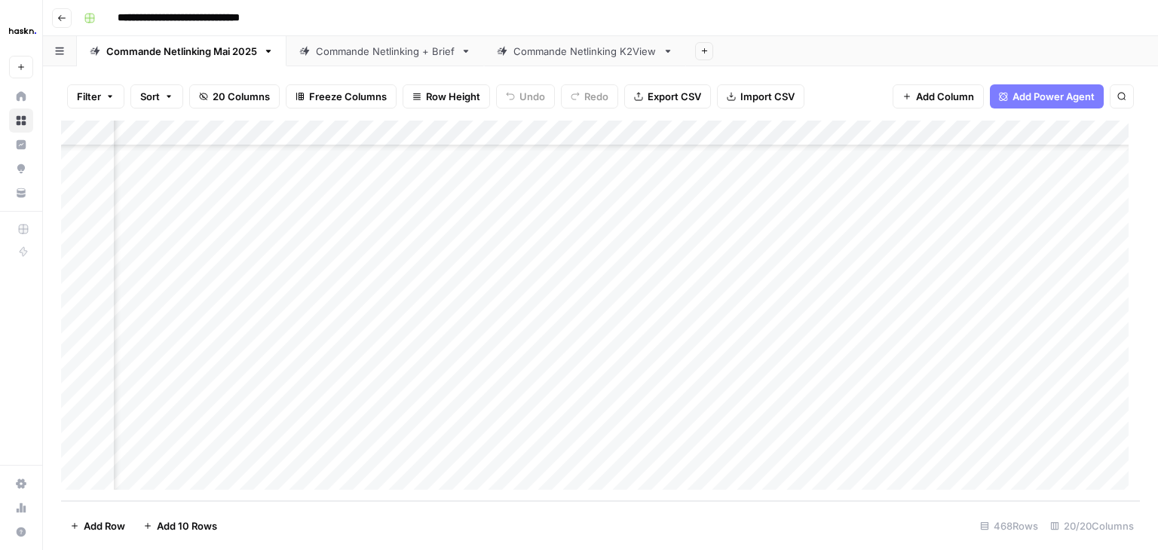
scroll to position [11676, 0]
